Goal: Obtain resource: Download file/media

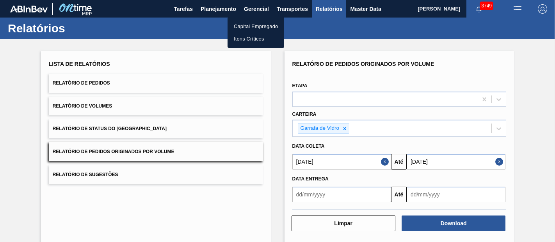
click at [198, 11] on div at bounding box center [277, 121] width 555 height 242
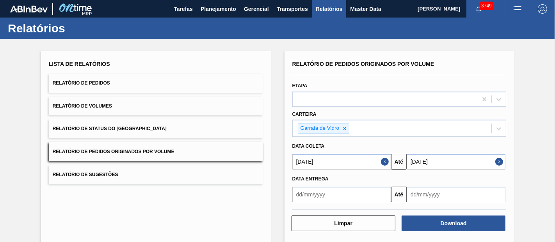
click at [210, 0] on body "Tarefas Planejamento Gerencial Transportes Relatórios Master Data [PERSON_NAME]…" at bounding box center [277, 0] width 555 height 0
click at [210, 12] on span "Planejamento" at bounding box center [219, 8] width 36 height 9
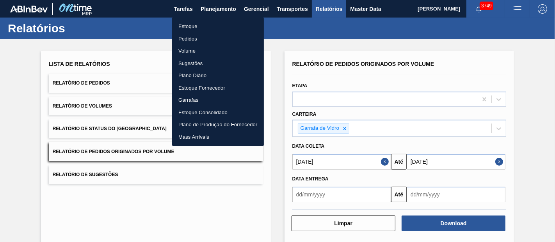
click at [193, 34] on li "Pedidos" at bounding box center [218, 39] width 92 height 12
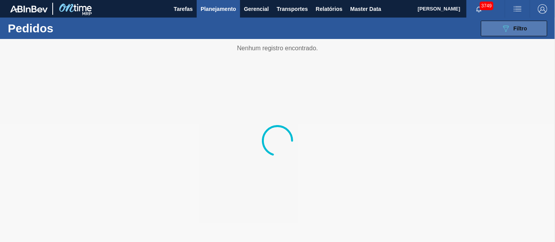
click at [511, 26] on div "089F7B8B-B2A5-4AFE-B5C0-19BA573D28AC Filtro" at bounding box center [514, 28] width 26 height 9
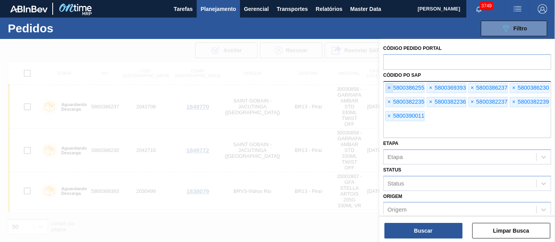
click at [391, 86] on span "×" at bounding box center [389, 88] width 7 height 9
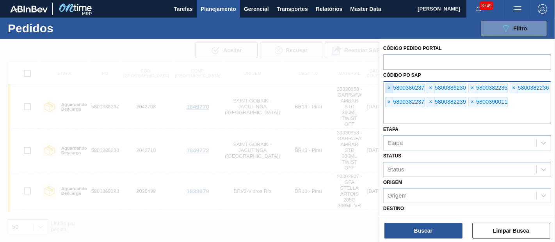
click at [391, 86] on span "×" at bounding box center [389, 88] width 7 height 9
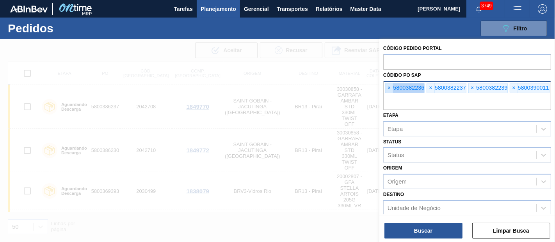
click at [391, 86] on span "×" at bounding box center [389, 88] width 7 height 9
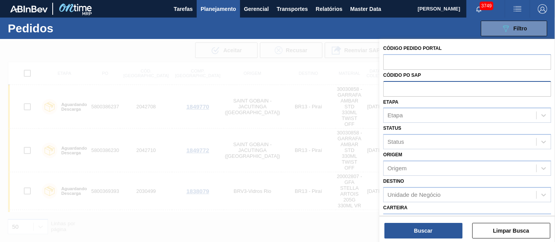
click at [391, 86] on input "text" at bounding box center [467, 88] width 168 height 15
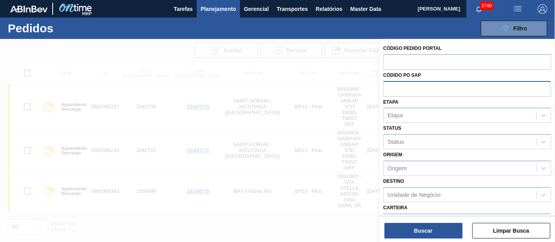
click at [391, 86] on input "text" at bounding box center [467, 88] width 168 height 15
paste input "text"
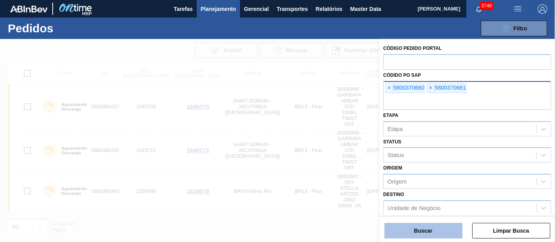
click at [425, 235] on button "Buscar" at bounding box center [423, 231] width 78 height 16
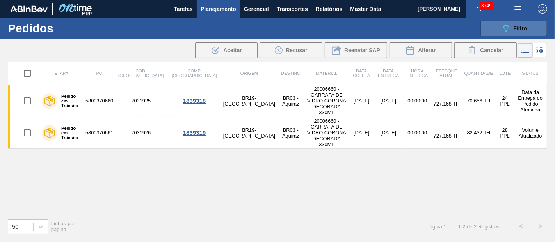
click at [519, 33] on button "089F7B8B-B2A5-4AFE-B5C0-19BA573D28AC Filtro" at bounding box center [514, 29] width 66 height 16
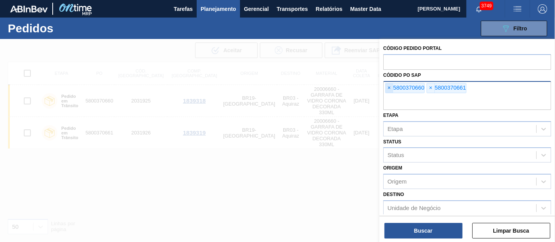
click at [392, 86] on span "×" at bounding box center [389, 88] width 7 height 9
click at [392, 95] on input "text" at bounding box center [467, 102] width 168 height 15
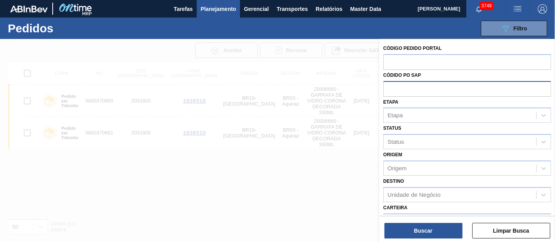
paste input "5800378511"
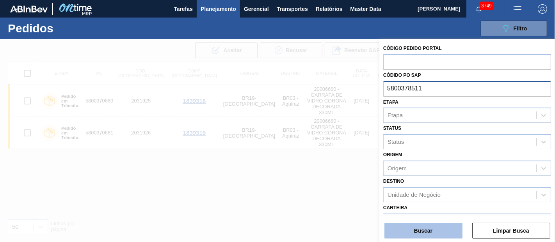
type input "5800378511"
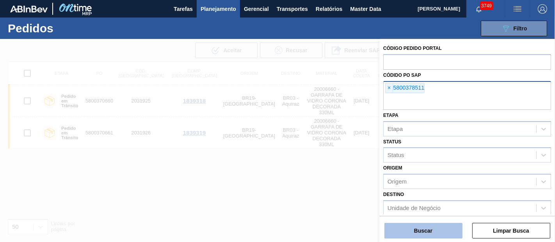
click at [437, 230] on button "Buscar" at bounding box center [423, 231] width 78 height 16
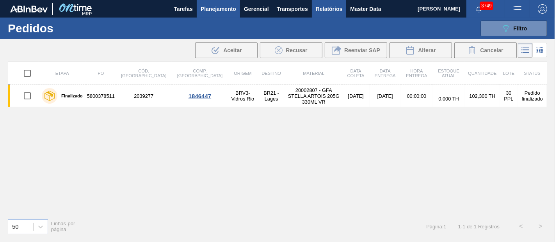
click at [325, 9] on span "Relatórios" at bounding box center [329, 8] width 27 height 9
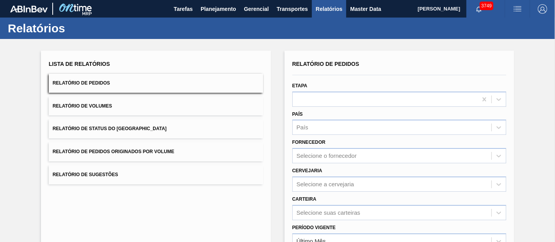
click at [154, 144] on button "Relatório de Pedidos Originados por Volume" at bounding box center [156, 151] width 214 height 19
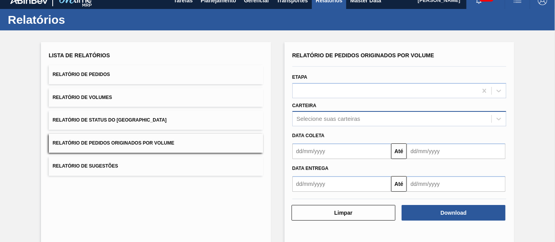
click at [341, 121] on div "Selecione suas carteiras" at bounding box center [392, 119] width 199 height 11
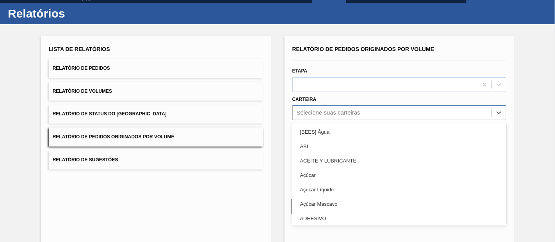
scroll to position [16, 0]
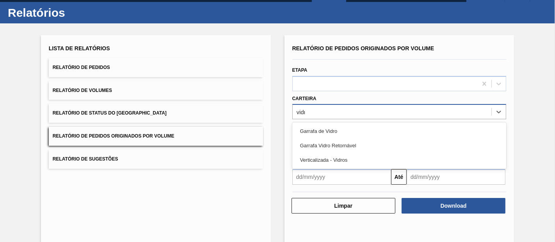
type input "vidro"
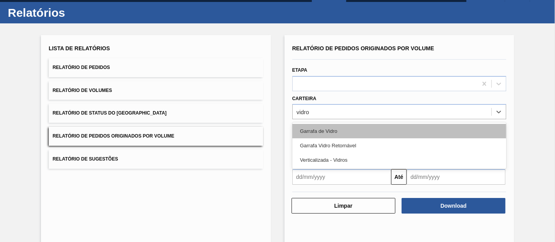
click at [342, 128] on div "Garrafa de Vidro" at bounding box center [399, 131] width 214 height 14
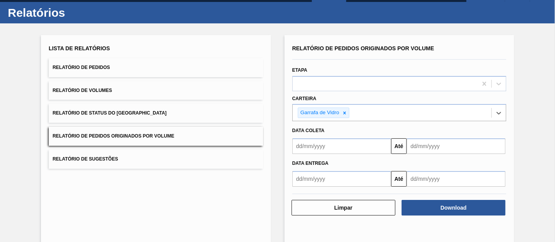
drag, startPoint x: 316, startPoint y: 142, endPoint x: 301, endPoint y: 148, distance: 16.2
click at [316, 142] on input "text" at bounding box center [341, 147] width 99 height 16
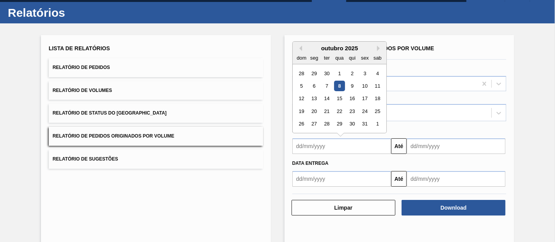
click at [301, 43] on div "outubro 2025 dom seg ter qua qui sex sab" at bounding box center [340, 53] width 94 height 23
click at [300, 46] on button "Previous Month" at bounding box center [299, 48] width 5 height 5
click at [317, 74] on div "1" at bounding box center [314, 73] width 11 height 11
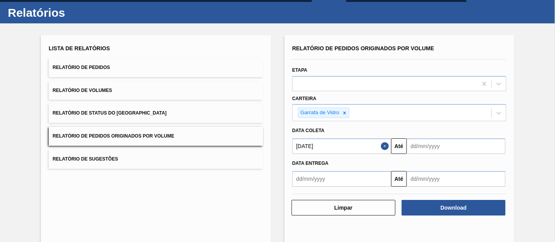
type input "[DATE]"
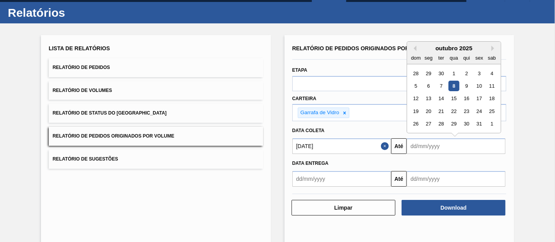
click at [416, 145] on input "text" at bounding box center [456, 147] width 99 height 16
click at [462, 83] on div "9" at bounding box center [466, 86] width 11 height 11
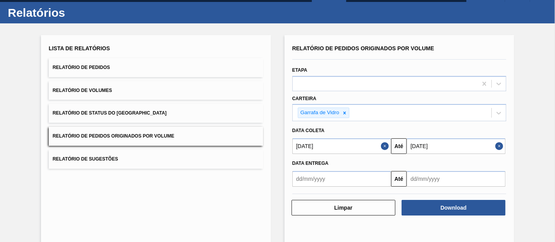
type input "[DATE]"
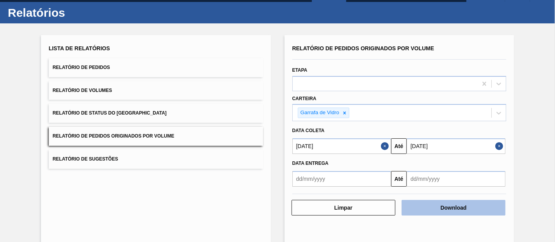
click at [431, 202] on button "Download" at bounding box center [454, 208] width 104 height 16
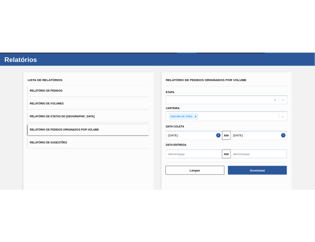
scroll to position [0, 0]
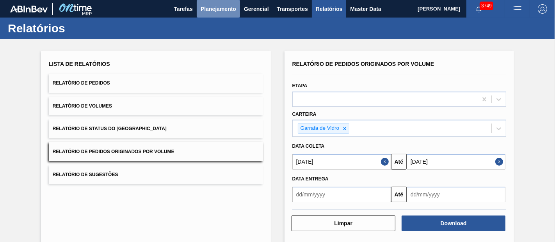
click at [215, 16] on button "Planejamento" at bounding box center [218, 9] width 43 height 18
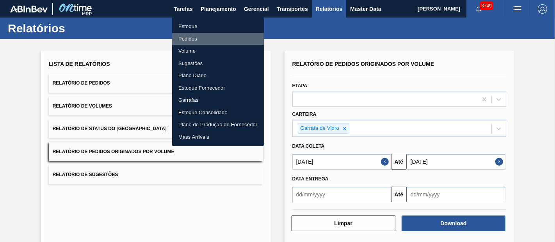
click at [190, 40] on li "Pedidos" at bounding box center [218, 39] width 92 height 12
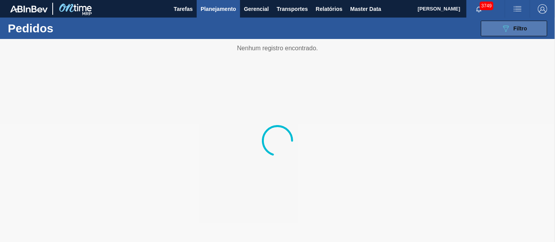
click at [508, 29] on icon "089F7B8B-B2A5-4AFE-B5C0-19BA573D28AC" at bounding box center [505, 28] width 9 height 9
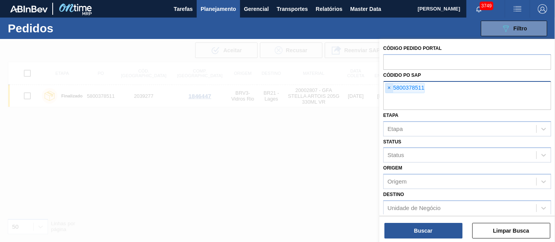
click at [389, 90] on span "×" at bounding box center [389, 88] width 7 height 9
click at [389, 95] on input "text" at bounding box center [467, 102] width 168 height 15
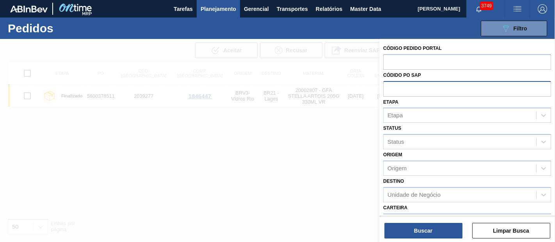
paste input "text"
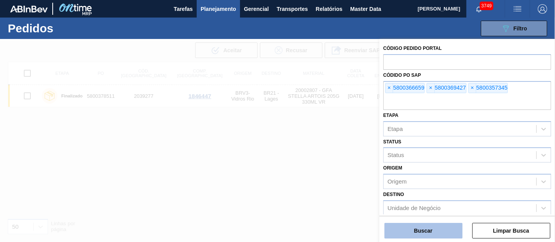
click at [414, 231] on button "Buscar" at bounding box center [423, 231] width 78 height 16
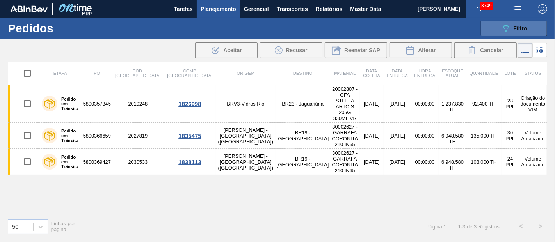
click at [521, 26] on span "Filtro" at bounding box center [521, 28] width 14 height 6
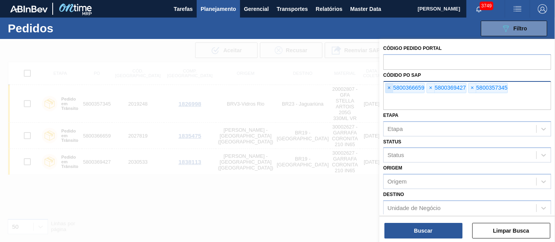
click at [389, 84] on span "×" at bounding box center [389, 88] width 7 height 9
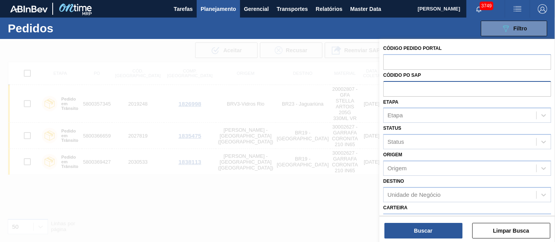
click at [389, 84] on input "text" at bounding box center [467, 88] width 168 height 15
paste input "text"
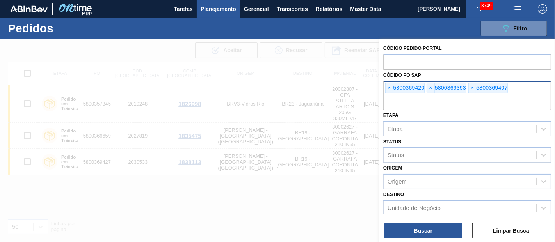
click at [428, 222] on div "Buscar Limpar Busca" at bounding box center [467, 227] width 176 height 22
click at [426, 229] on button "Buscar" at bounding box center [423, 231] width 78 height 16
